Goal: Information Seeking & Learning: Find specific page/section

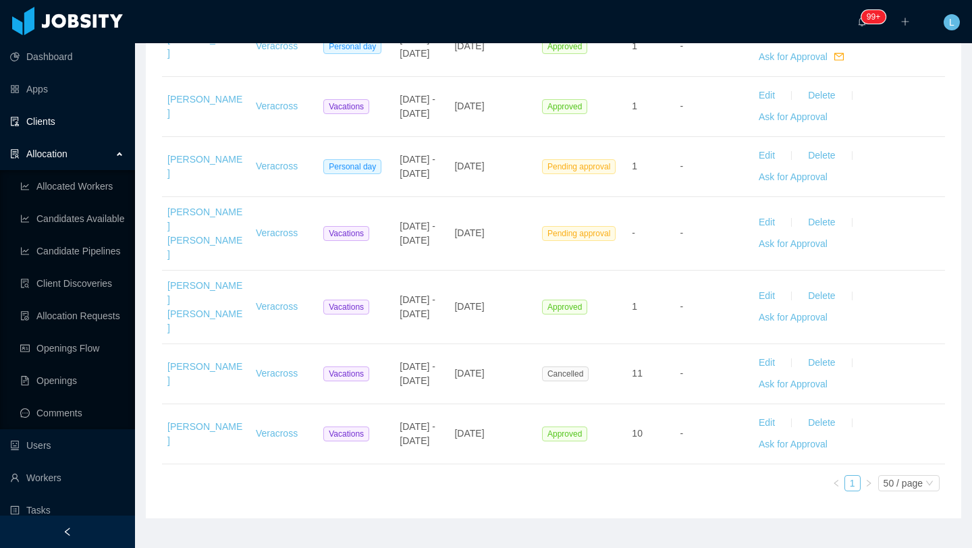
click at [56, 128] on link "Clients" at bounding box center [67, 121] width 114 height 27
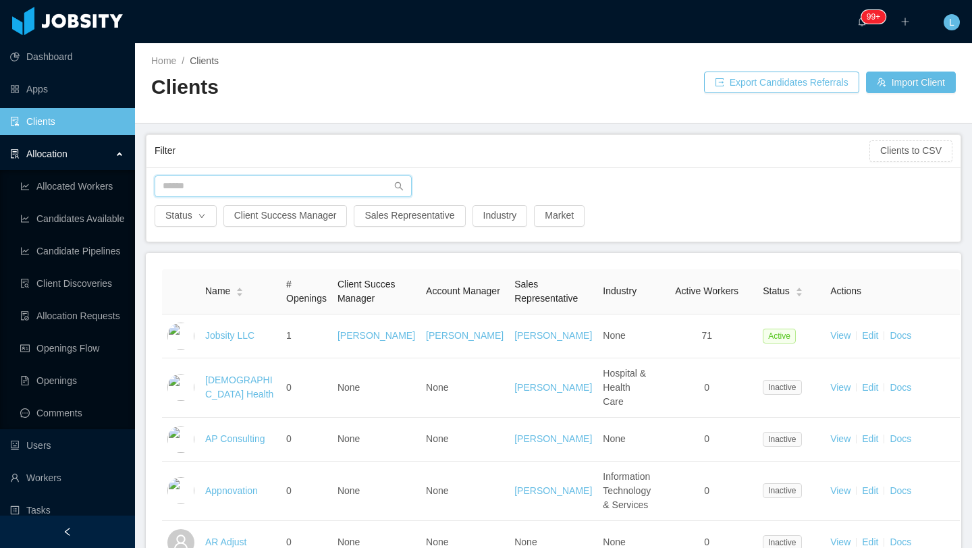
click at [248, 186] on input "text" at bounding box center [283, 186] width 257 height 22
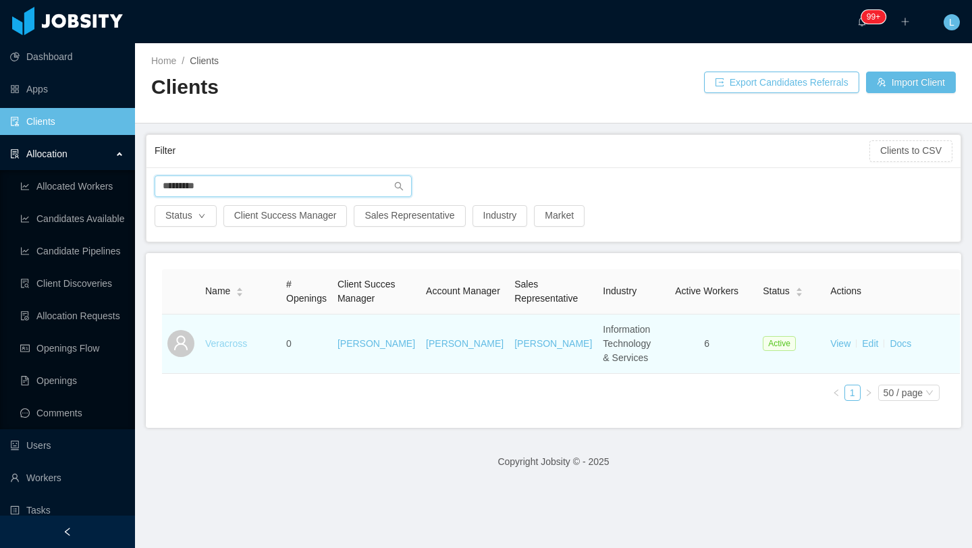
type input "*********"
click at [213, 349] on link "Veracross" at bounding box center [226, 343] width 42 height 11
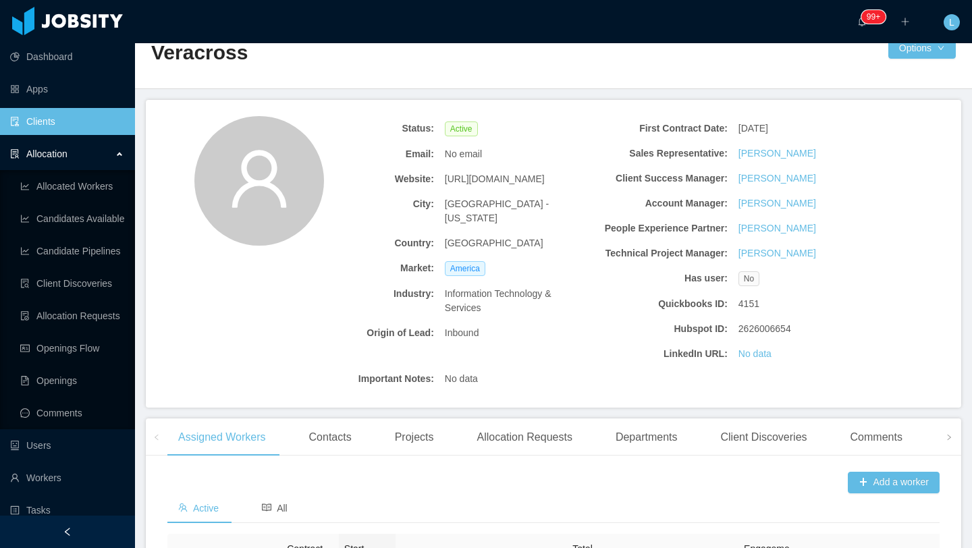
scroll to position [34, 0]
drag, startPoint x: 560, startPoint y: 181, endPoint x: 443, endPoint y: 179, distance: 116.7
click at [443, 179] on div "[URL][DOMAIN_NAME]" at bounding box center [512, 179] width 147 height 25
copy span "[URL][DOMAIN_NAME]"
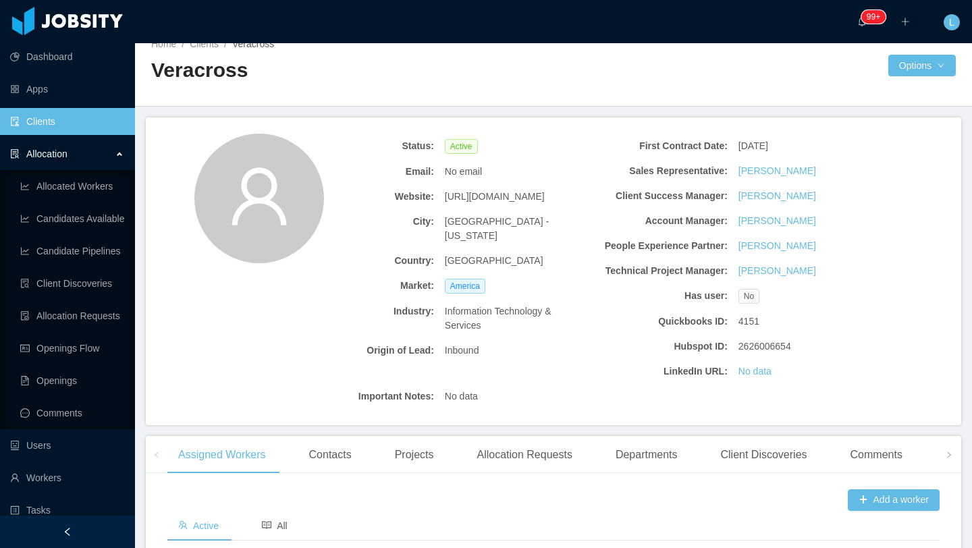
scroll to position [0, 0]
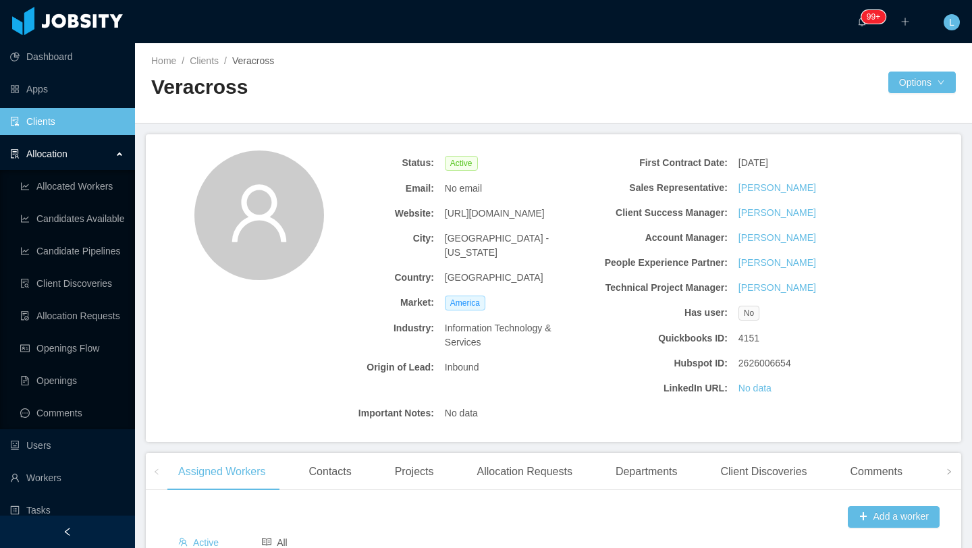
drag, startPoint x: 808, startPoint y: 161, endPoint x: 738, endPoint y: 162, distance: 69.5
click at [738, 162] on div "[DATE]" at bounding box center [806, 162] width 147 height 25
copy div "[DATE]"
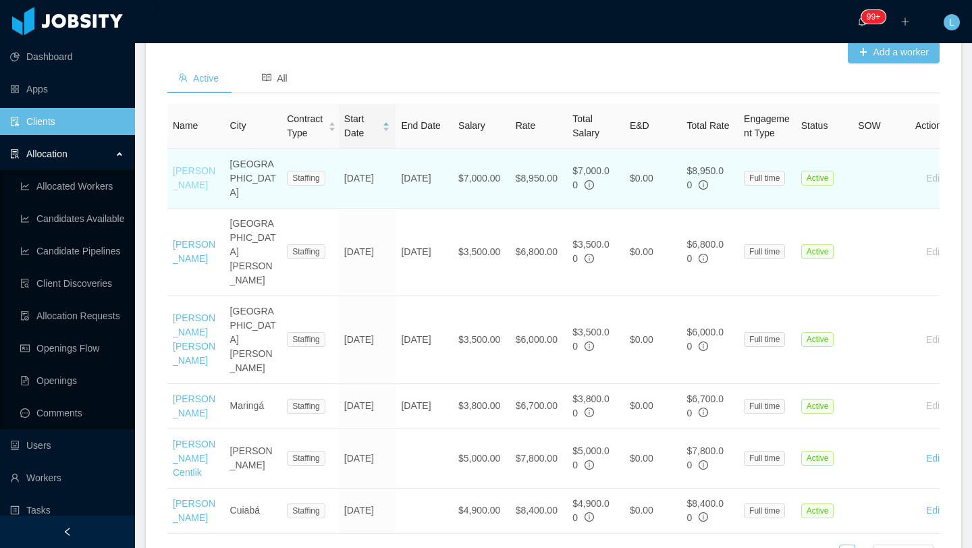
click at [184, 179] on link "[PERSON_NAME]" at bounding box center [194, 177] width 43 height 25
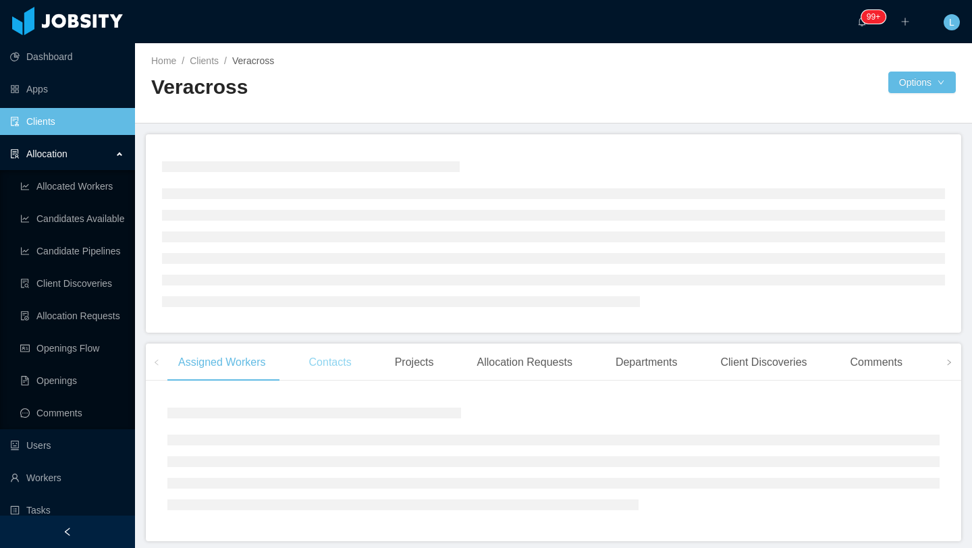
scroll to position [50, 0]
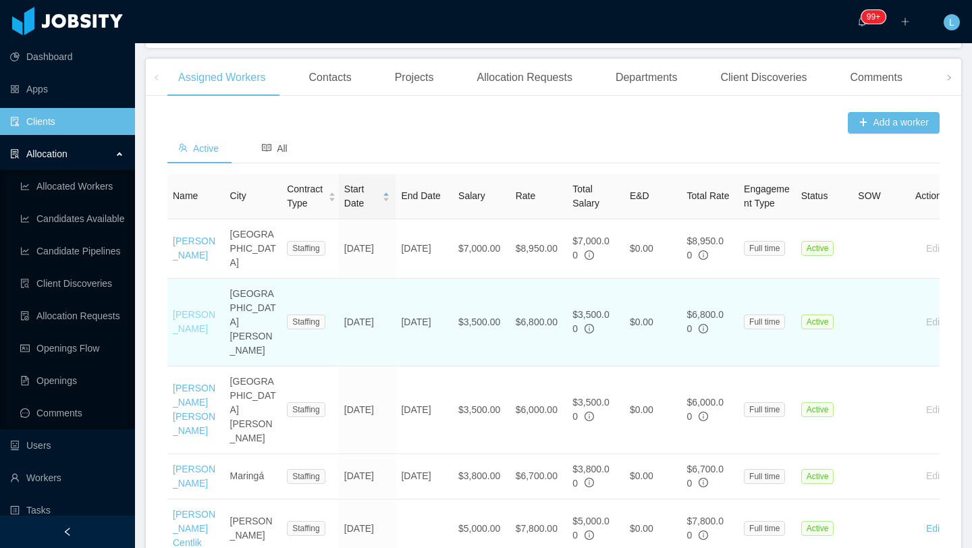
click at [205, 309] on link "[PERSON_NAME]" at bounding box center [194, 321] width 43 height 25
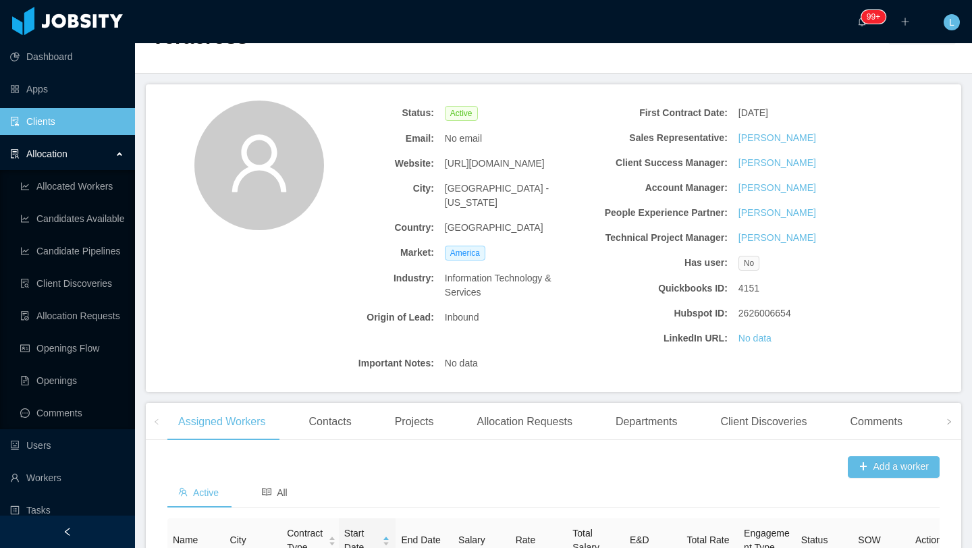
scroll to position [495, 0]
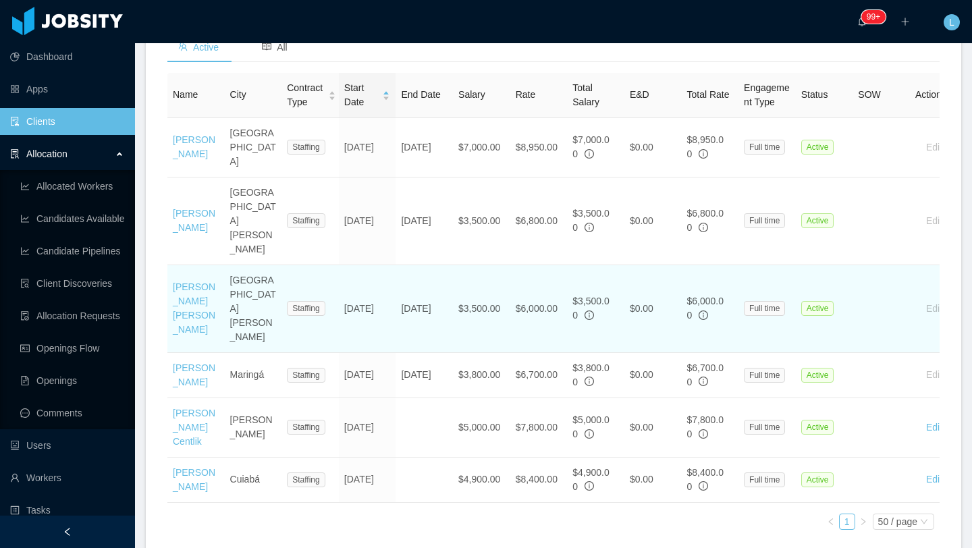
click at [178, 265] on td "[PERSON_NAME] [PERSON_NAME]" at bounding box center [195, 309] width 57 height 88
click at [187, 281] on link "[PERSON_NAME] [PERSON_NAME]" at bounding box center [194, 307] width 43 height 53
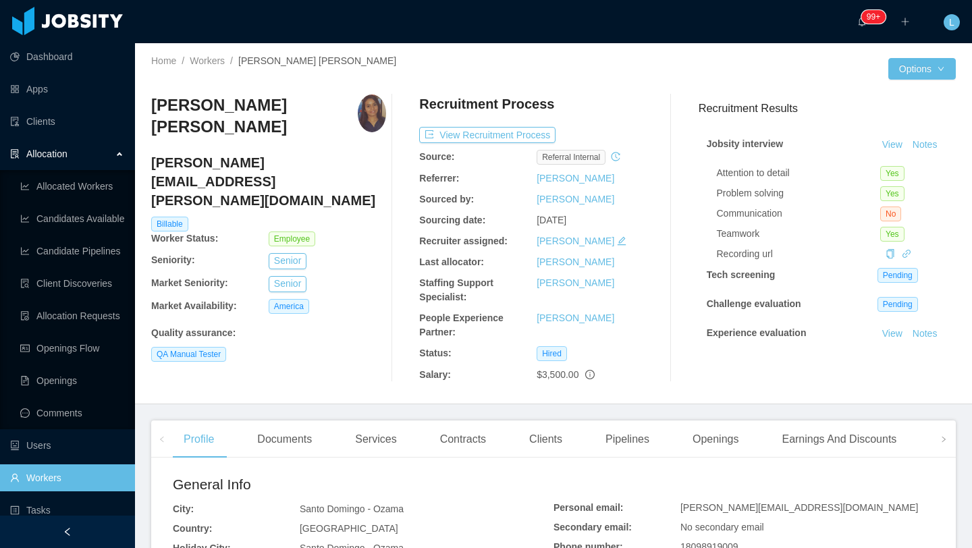
scroll to position [14, 0]
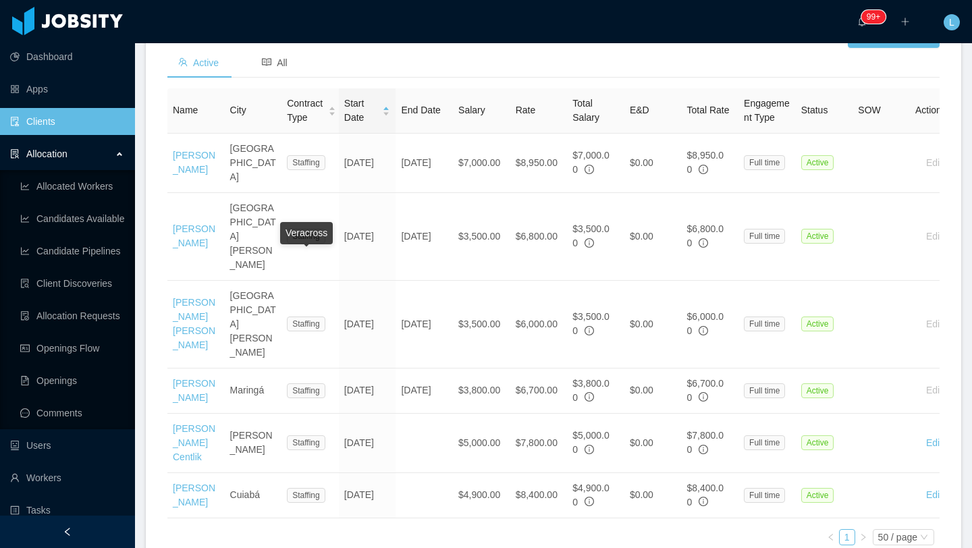
scroll to position [495, 0]
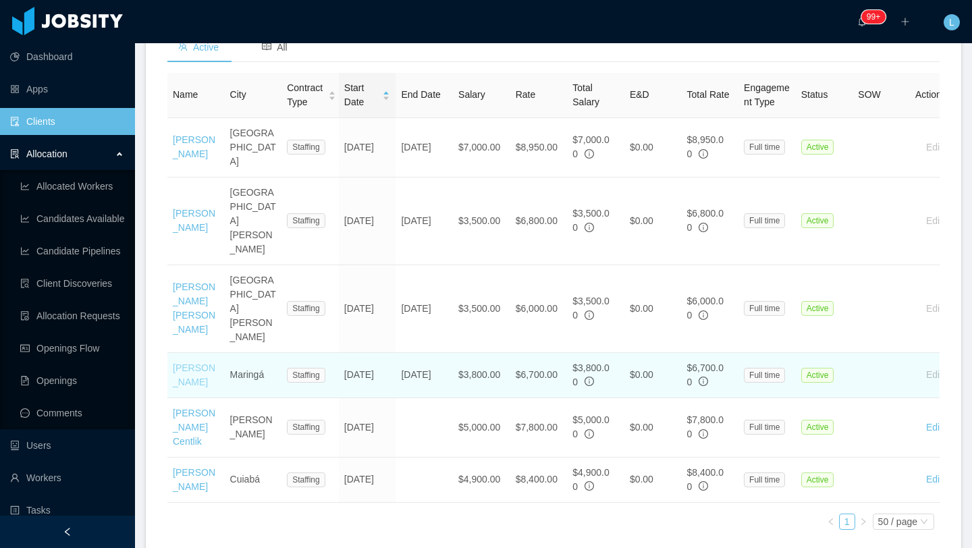
click at [200, 362] on link "[PERSON_NAME]" at bounding box center [194, 374] width 43 height 25
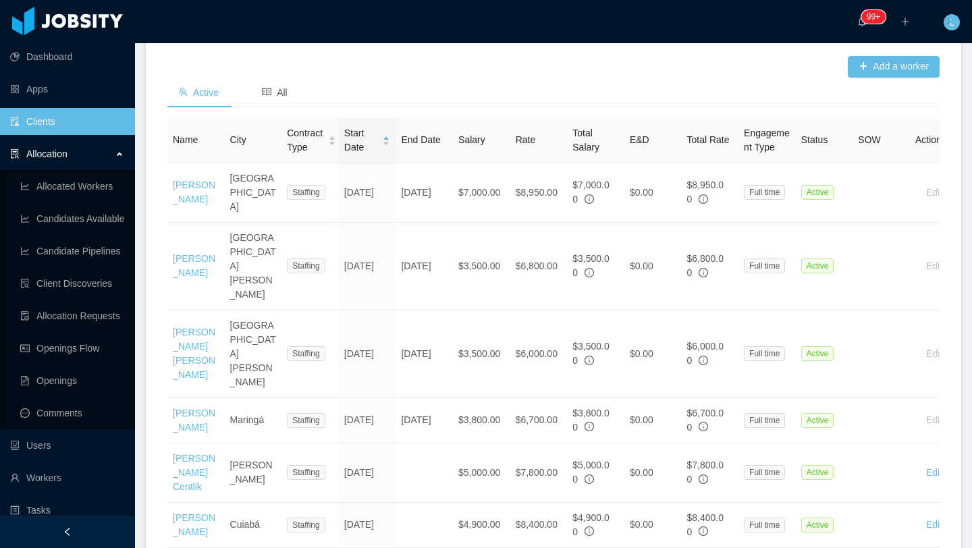
scroll to position [460, 0]
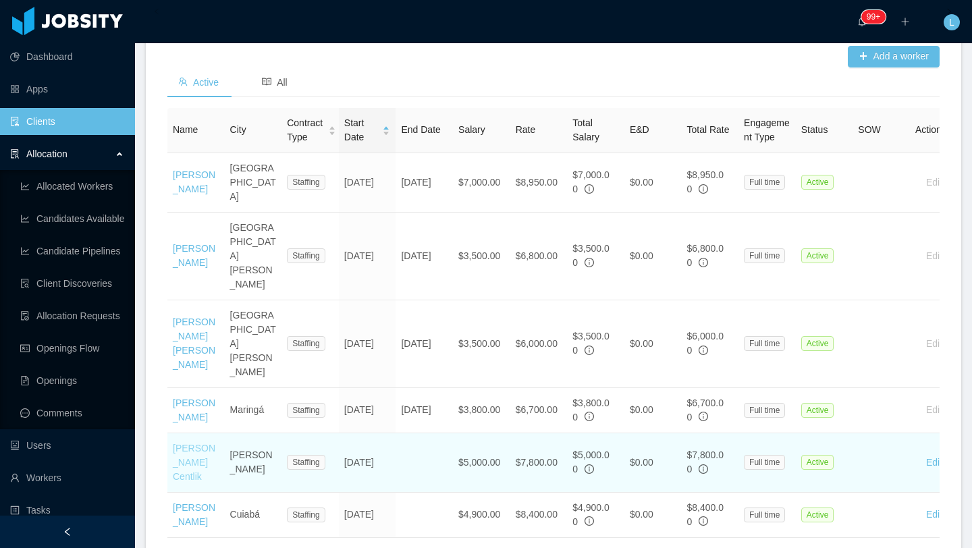
click at [190, 443] on link "[PERSON_NAME] Centlik" at bounding box center [194, 462] width 43 height 39
